Goal: Task Accomplishment & Management: Manage account settings

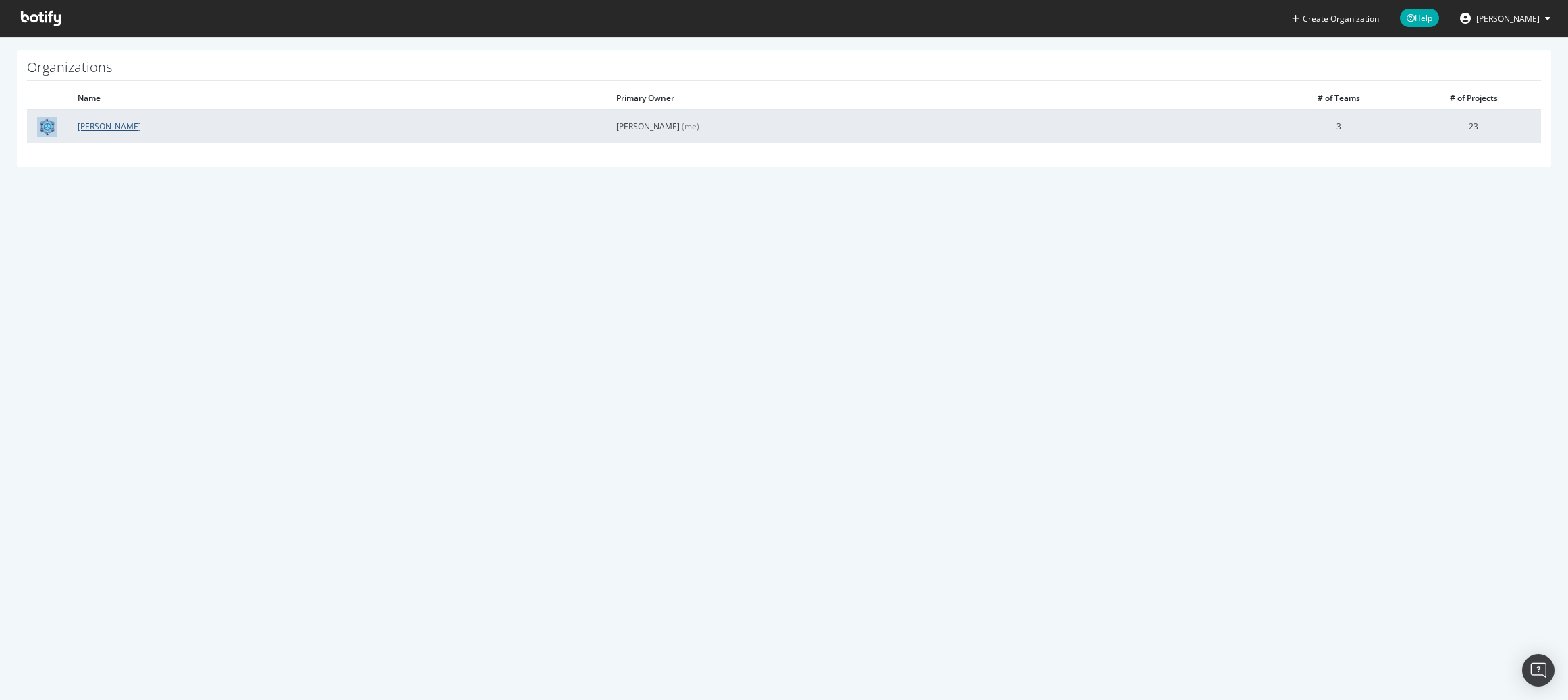
click at [84, 125] on link "[PERSON_NAME]" at bounding box center [109, 126] width 64 height 11
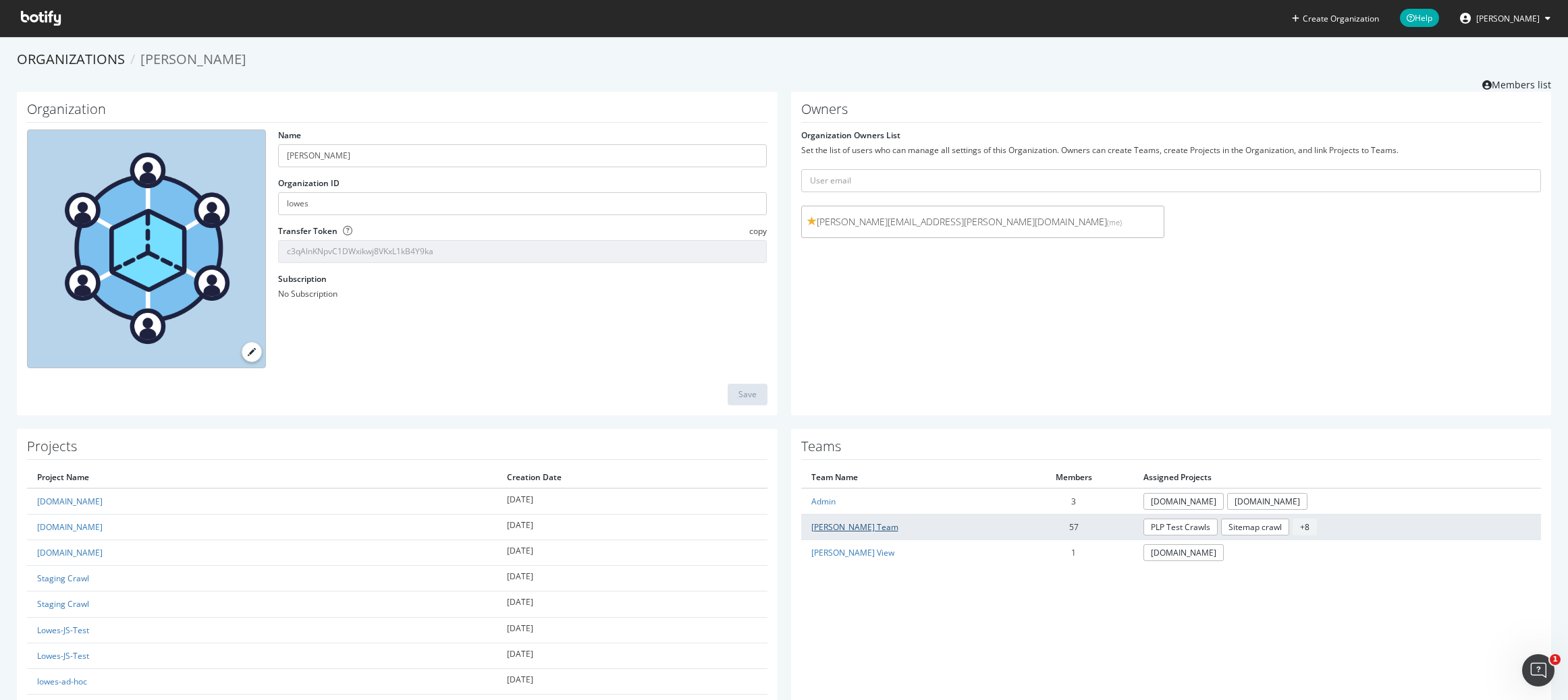
click at [829, 521] on link "[PERSON_NAME] Team" at bounding box center [854, 527] width 87 height 11
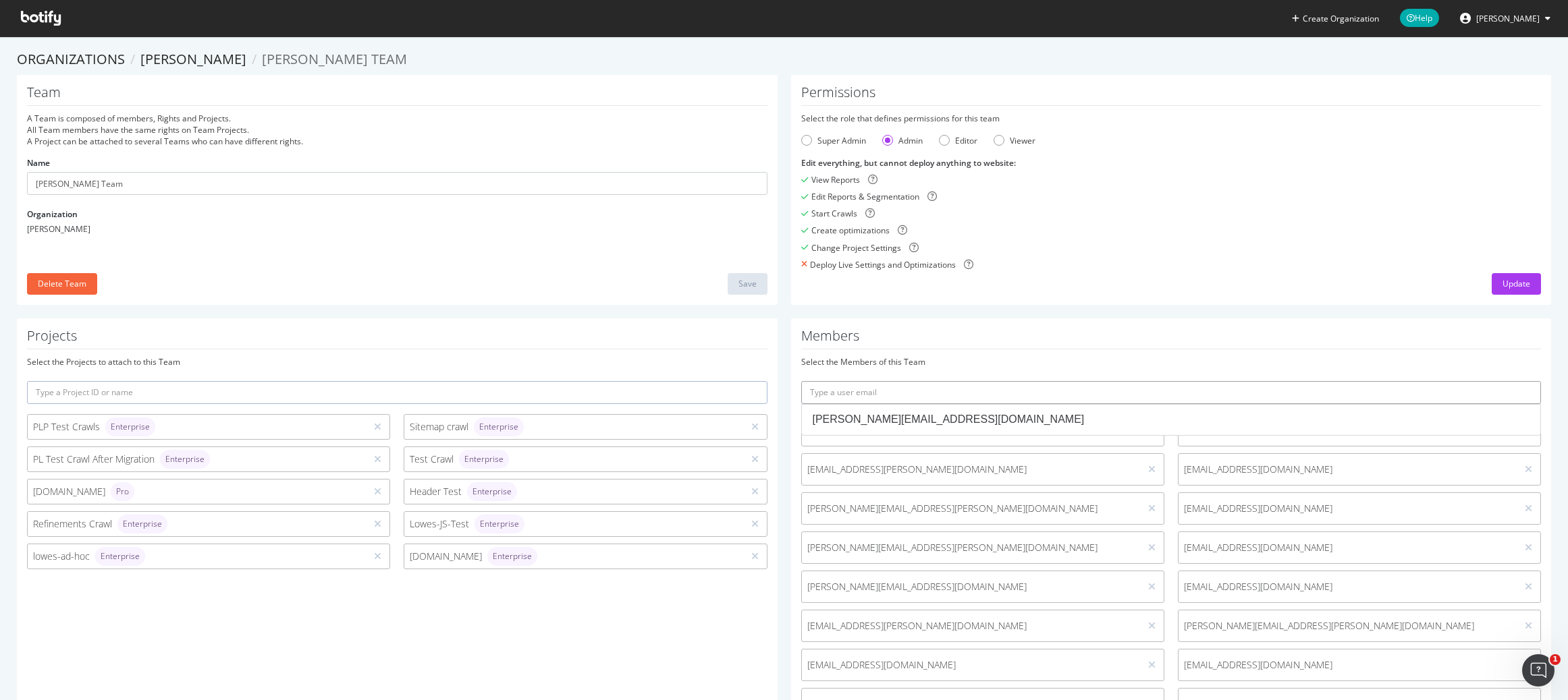
click at [910, 389] on input "text" at bounding box center [1171, 392] width 740 height 23
paste input "[PERSON_NAME] <[EMAIL_ADDRESS][PERSON_NAME][DOMAIN_NAME]>"
drag, startPoint x: 872, startPoint y: 393, endPoint x: 726, endPoint y: 386, distance: 146.2
type input "[EMAIL_ADDRESS][PERSON_NAME][DOMAIN_NAME]"
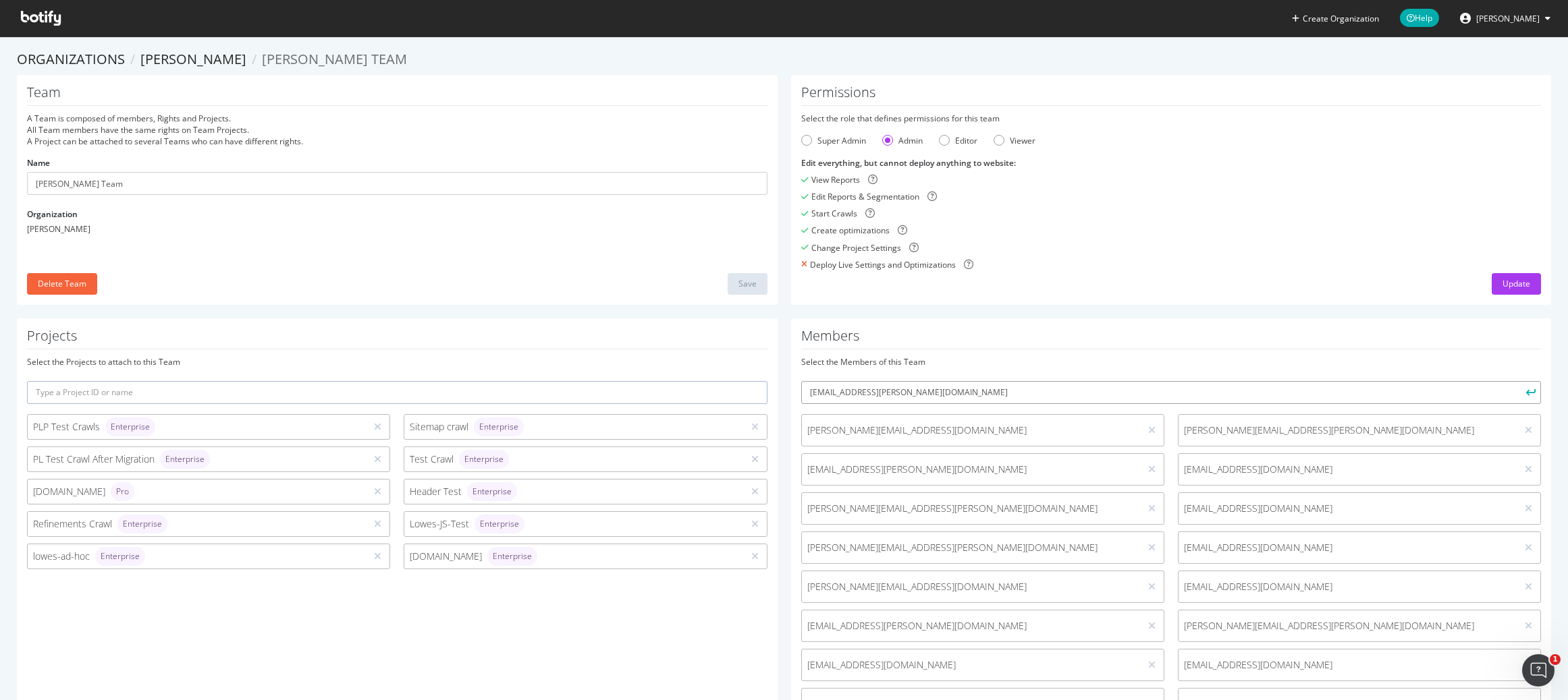
click at [1518, 381] on button "submit" at bounding box center [1529, 392] width 23 height 23
